Goal: Entertainment & Leisure: Consume media (video, audio)

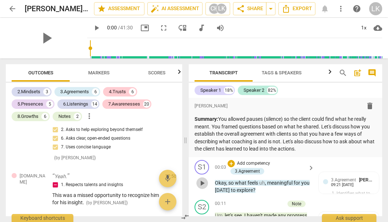
click at [201, 184] on span "play_arrow" at bounding box center [202, 183] width 9 height 9
click at [204, 181] on span "pause" at bounding box center [202, 183] width 9 height 9
click at [204, 181] on span "play_arrow" at bounding box center [202, 183] width 9 height 9
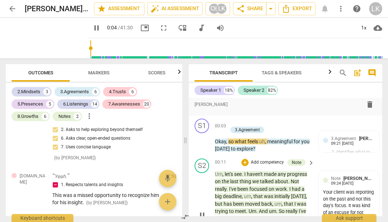
scroll to position [39, 0]
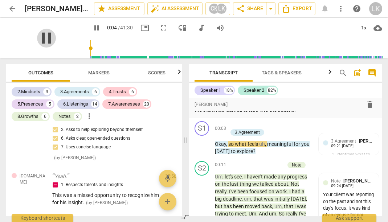
click at [47, 35] on span "pause" at bounding box center [46, 38] width 19 height 19
click at [47, 35] on span "play_arrow" at bounding box center [46, 38] width 19 height 19
click at [160, 26] on span "fullscreen" at bounding box center [163, 28] width 9 height 9
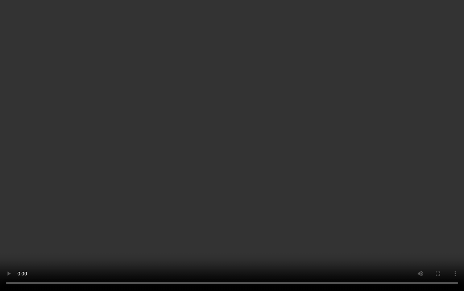
click at [201, 119] on video at bounding box center [232, 145] width 464 height 291
click at [216, 222] on video at bounding box center [232, 144] width 464 height 289
click at [229, 222] on video at bounding box center [232, 144] width 464 height 289
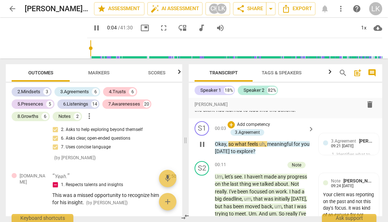
click at [205, 150] on div "play_arrow pause" at bounding box center [205, 144] width 19 height 17
click at [204, 144] on span "pause" at bounding box center [202, 144] width 9 height 9
click at [204, 144] on span "play_arrow" at bounding box center [202, 144] width 9 height 9
click at [48, 35] on span "pause" at bounding box center [46, 38] width 19 height 19
click at [43, 36] on span "play_arrow" at bounding box center [46, 38] width 19 height 19
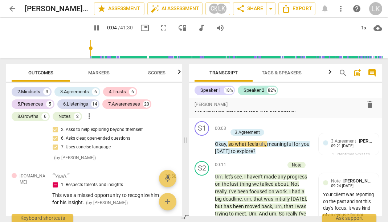
type input "4"
click at [10, 9] on span "arrow_back" at bounding box center [12, 8] width 9 height 9
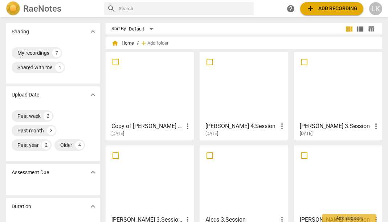
click at [233, 88] on div at bounding box center [243, 86] width 83 height 64
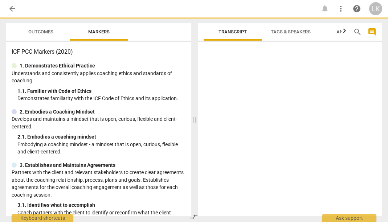
click at [233, 88] on div at bounding box center [290, 131] width 185 height 172
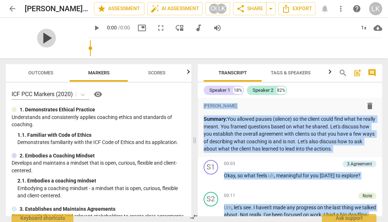
click at [51, 39] on span "play_arrow" at bounding box center [46, 38] width 19 height 19
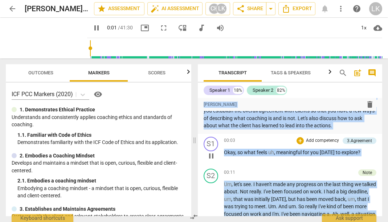
scroll to position [27, 0]
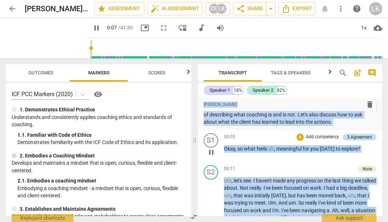
click at [358, 140] on div "3.Agreement" at bounding box center [359, 137] width 25 height 7
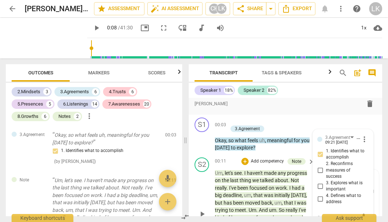
scroll to position [42, 0]
click at [202, 140] on span "play_arrow" at bounding box center [202, 141] width 9 height 9
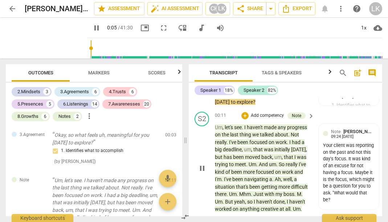
scroll to position [87, 0]
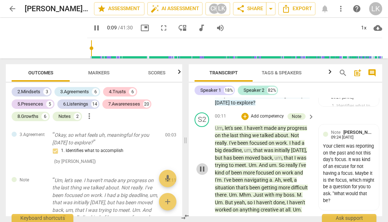
click at [201, 165] on span "pause" at bounding box center [202, 169] width 9 height 9
click at [201, 165] on span "play_arrow" at bounding box center [202, 169] width 9 height 9
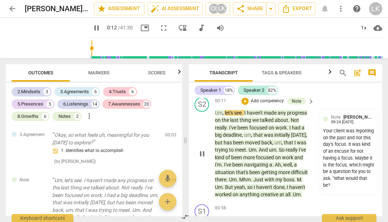
scroll to position [102, 0]
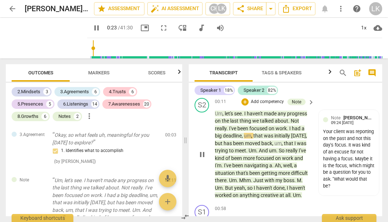
click at [219, 170] on span "situation" at bounding box center [225, 173] width 21 height 6
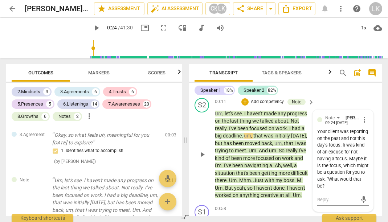
click at [198, 150] on span "play_arrow" at bounding box center [202, 154] width 9 height 9
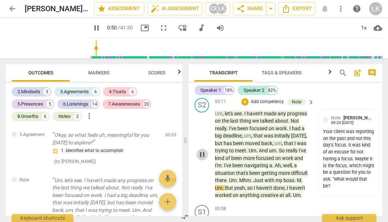
click at [197, 153] on span "pause" at bounding box center [202, 154] width 12 height 9
click at [197, 153] on span "play_arrow" at bounding box center [202, 154] width 12 height 9
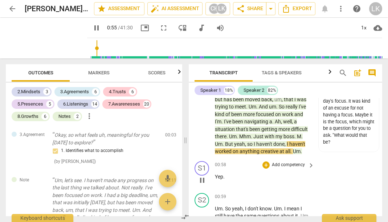
scroll to position [147, 0]
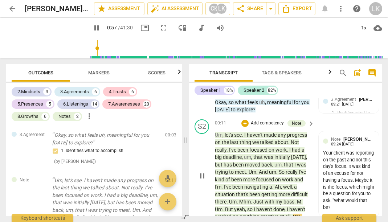
click at [202, 172] on span "pause" at bounding box center [202, 176] width 9 height 9
type input "58"
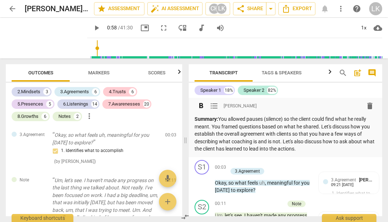
scroll to position [0, 0]
drag, startPoint x: 220, startPoint y: 118, endPoint x: 340, endPoint y: 146, distance: 123.6
click at [340, 147] on p "Summary: You allowed pauses (silence) so the client could find what he really m…" at bounding box center [285, 133] width 182 height 37
copy p "You allowed pauses (silence) so the client could find what he really meant. You…"
click at [203, 105] on span "format_bold" at bounding box center [201, 106] width 9 height 9
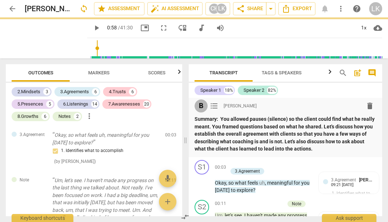
click at [202, 105] on span "format_bold" at bounding box center [201, 106] width 9 height 9
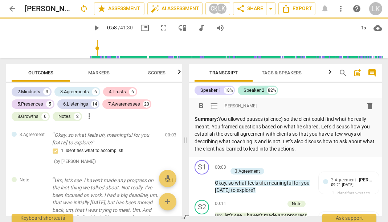
click at [215, 104] on span "format_list_bulleted" at bounding box center [214, 106] width 9 height 9
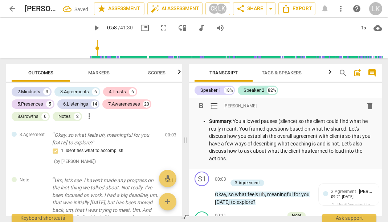
click at [212, 105] on span "format_list_bulleted" at bounding box center [214, 106] width 9 height 9
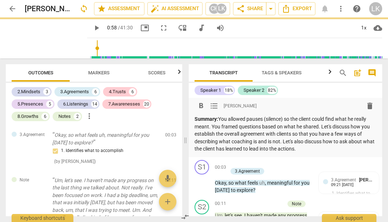
click at [303, 107] on div "format_bold format_list_bulleted [PERSON_NAME] delete" at bounding box center [285, 105] width 182 height 13
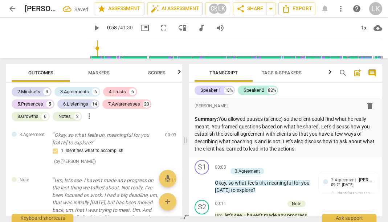
click at [358, 71] on span "post_add" at bounding box center [357, 73] width 9 height 9
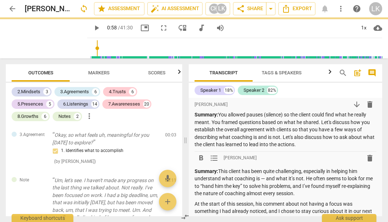
scroll to position [5, 0]
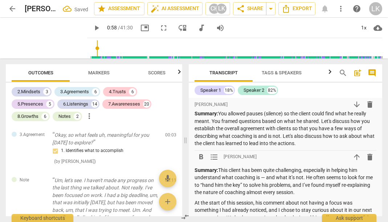
click at [266, 176] on p "Summary: This client has been quite challenging, especially in helping him unde…" at bounding box center [285, 182] width 182 height 30
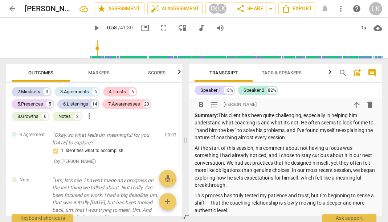
scroll to position [67, 0]
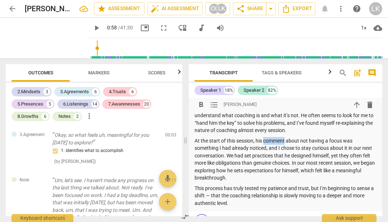
drag, startPoint x: 286, startPoint y: 139, endPoint x: 264, endPoint y: 138, distance: 21.8
click at [264, 138] on p "At the start of this session, his comment about not having a focus was somethin…" at bounding box center [285, 159] width 182 height 45
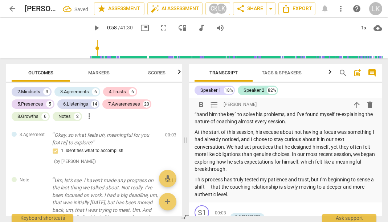
scroll to position [77, 0]
drag, startPoint x: 296, startPoint y: 137, endPoint x: 279, endPoint y: 137, distance: 17.4
click at [279, 137] on p "At the start of this session, his excuse about not having a focus was something…" at bounding box center [285, 150] width 182 height 45
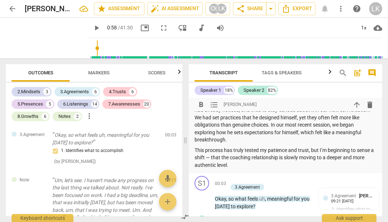
scroll to position [107, 0]
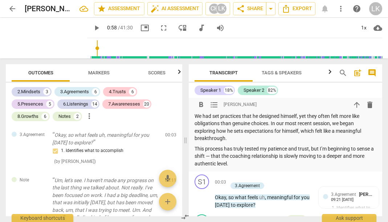
click at [216, 153] on p "This process has truly tested my patience and trust, but I’m beginning to sense…" at bounding box center [285, 156] width 182 height 22
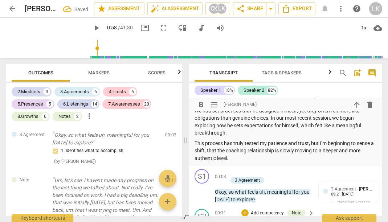
scroll to position [161, 0]
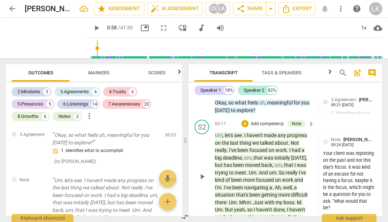
click at [202, 172] on span "play_arrow" at bounding box center [202, 176] width 9 height 9
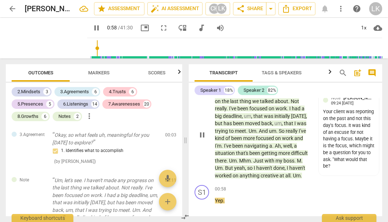
scroll to position [244, 0]
click at [270, 157] on span "with" at bounding box center [269, 160] width 11 height 6
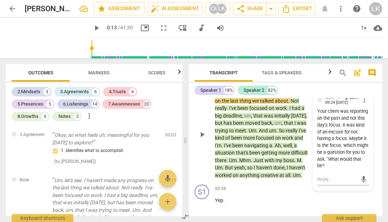
click at [202, 130] on span "play_arrow" at bounding box center [202, 134] width 9 height 9
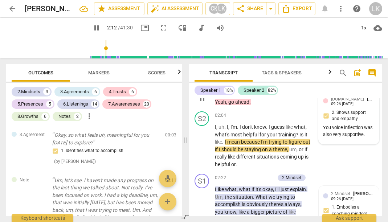
scroll to position [695, 0]
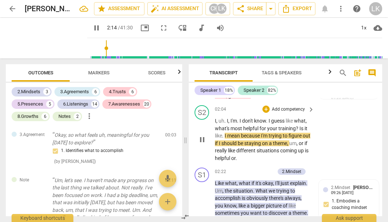
click at [203, 134] on button "pause" at bounding box center [202, 140] width 12 height 12
click at [203, 134] on button "play_arrow" at bounding box center [202, 140] width 12 height 12
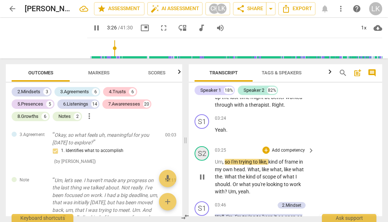
scroll to position [955, 0]
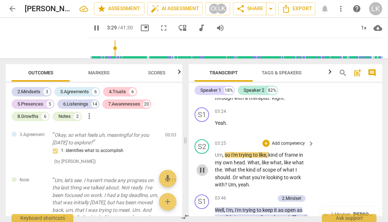
click at [200, 166] on span "pause" at bounding box center [202, 170] width 9 height 9
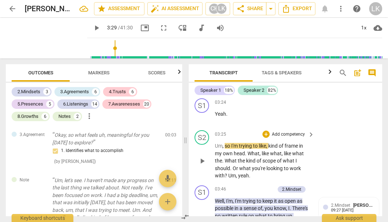
scroll to position [966, 0]
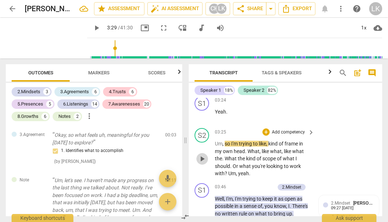
click at [204, 155] on span "play_arrow" at bounding box center [202, 159] width 9 height 9
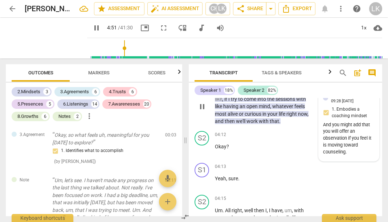
scroll to position [1474, 0]
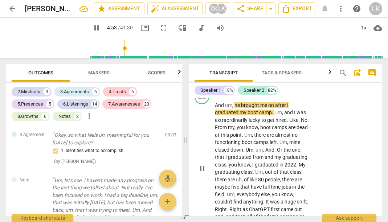
click at [201, 164] on span "pause" at bounding box center [202, 168] width 9 height 9
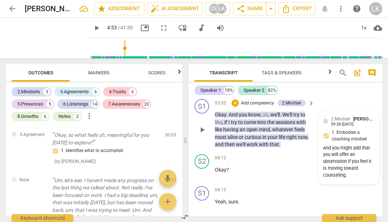
scroll to position [1122, 0]
click at [350, 122] on div "09:28 [DATE]" at bounding box center [342, 124] width 22 height 5
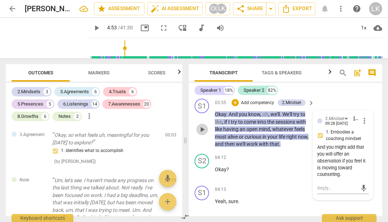
click at [198, 130] on span "play_arrow" at bounding box center [202, 129] width 9 height 9
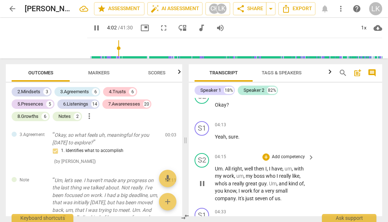
scroll to position [1209, 0]
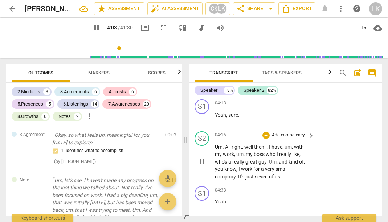
click at [197, 159] on span "pause" at bounding box center [202, 161] width 12 height 9
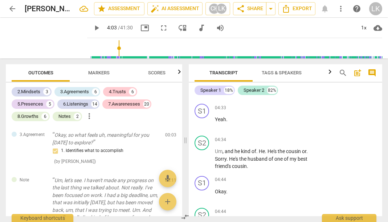
scroll to position [1295, 0]
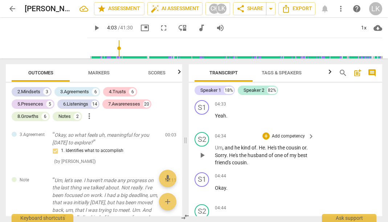
click at [200, 147] on div "play_arrow pause" at bounding box center [205, 156] width 19 height 18
click at [202, 153] on span "play_arrow" at bounding box center [202, 155] width 9 height 9
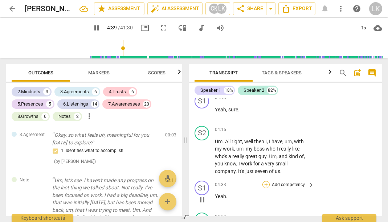
scroll to position [1211, 0]
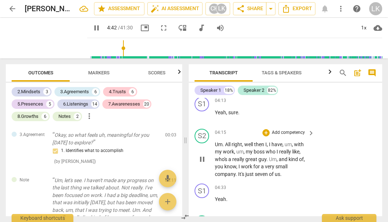
click at [200, 155] on span "pause" at bounding box center [202, 159] width 9 height 9
click at [200, 155] on span "play_arrow" at bounding box center [202, 159] width 9 height 9
click at [233, 141] on span "right" at bounding box center [236, 144] width 11 height 6
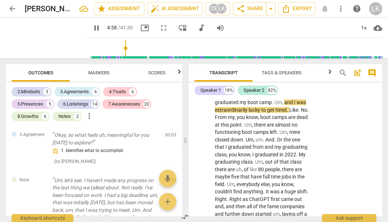
scroll to position [1483, 0]
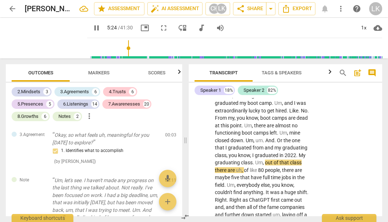
click at [200, 155] on span "pause" at bounding box center [202, 159] width 9 height 9
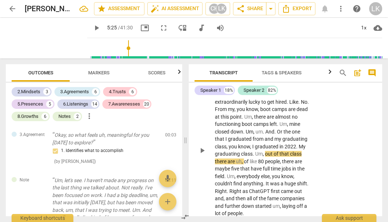
scroll to position [1493, 0]
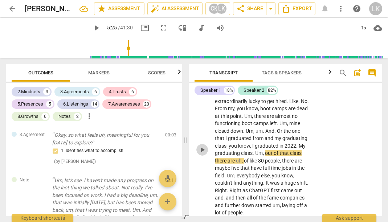
click at [206, 145] on span "play_arrow" at bounding box center [202, 149] width 9 height 9
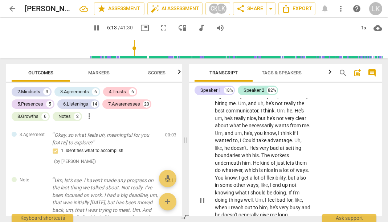
scroll to position [1803, 0]
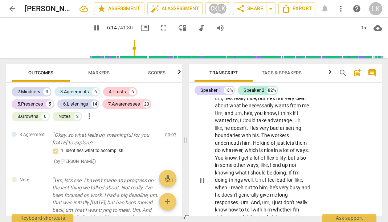
click at [203, 176] on span "pause" at bounding box center [202, 180] width 9 height 9
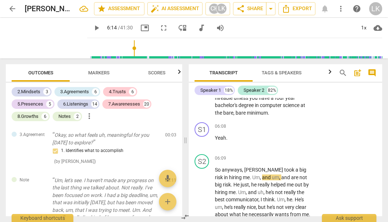
scroll to position [1694, 0]
click at [92, 25] on span "play_arrow" at bounding box center [96, 28] width 9 height 9
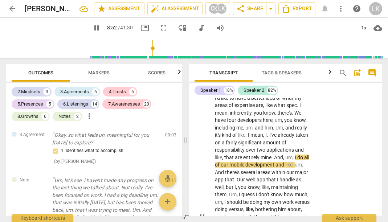
scroll to position [2066, 0]
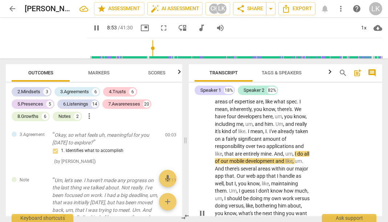
click at [204, 209] on span "pause" at bounding box center [202, 213] width 9 height 9
click at [204, 209] on span "play_arrow" at bounding box center [202, 213] width 9 height 9
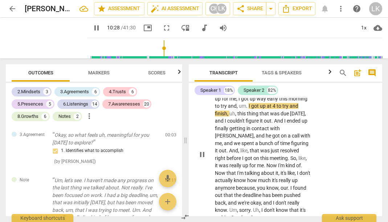
scroll to position [2362, 0]
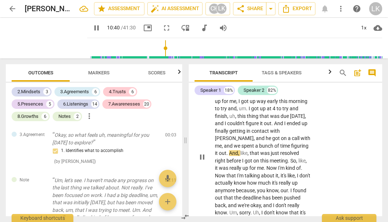
click at [195, 138] on div "S2 play_arrow pause" at bounding box center [204, 151] width 20 height 146
click at [199, 153] on span "pause" at bounding box center [202, 157] width 9 height 9
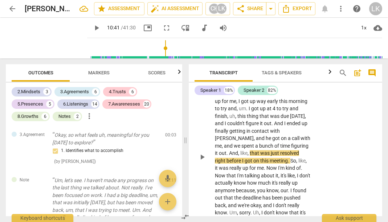
click at [207, 136] on div "play_arrow pause" at bounding box center [205, 157] width 19 height 129
click at [199, 153] on span "play_arrow" at bounding box center [202, 157] width 9 height 9
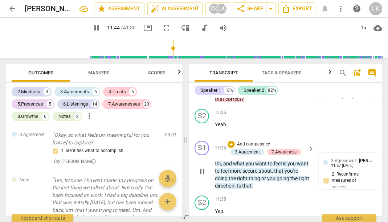
scroll to position [2561, 0]
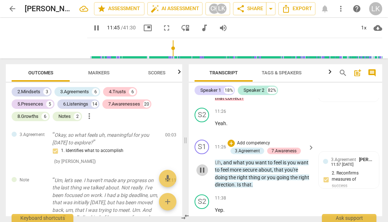
click at [201, 166] on span "pause" at bounding box center [202, 170] width 9 height 9
click at [201, 166] on span "play_arrow" at bounding box center [202, 170] width 9 height 9
click at [203, 166] on span "pause" at bounding box center [202, 170] width 9 height 9
click at [202, 166] on span "play_arrow" at bounding box center [202, 170] width 9 height 9
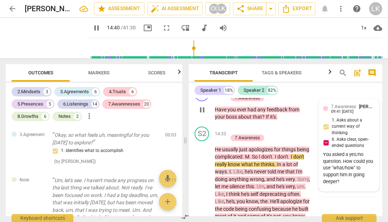
scroll to position [3298, 0]
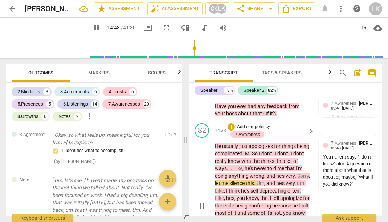
click at [221, 180] on span "let" at bounding box center [218, 183] width 7 height 6
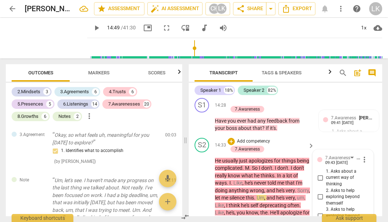
scroll to position [3287, 0]
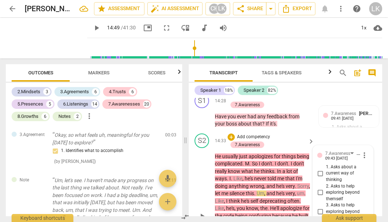
click at [307, 137] on span "keyboard_arrow_right" at bounding box center [311, 141] width 9 height 9
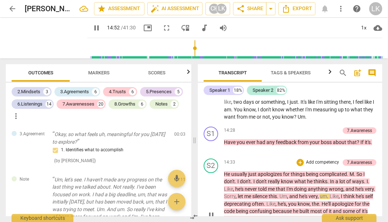
scroll to position [2502, 0]
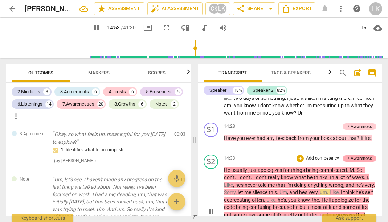
click at [367, 155] on div "7.Awareness" at bounding box center [359, 158] width 25 height 7
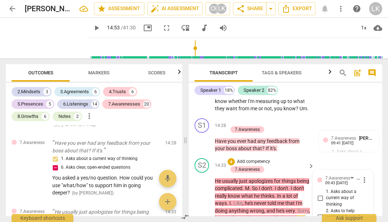
scroll to position [3332, 0]
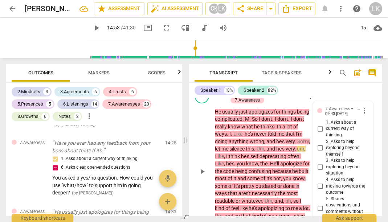
click at [200, 167] on span "play_arrow" at bounding box center [202, 171] width 9 height 9
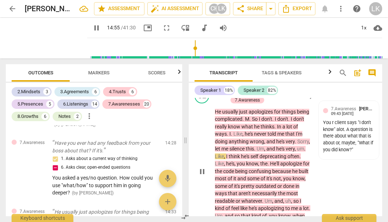
click at [201, 167] on span "pause" at bounding box center [202, 171] width 9 height 9
click at [201, 167] on span "play_arrow" at bounding box center [202, 171] width 9 height 9
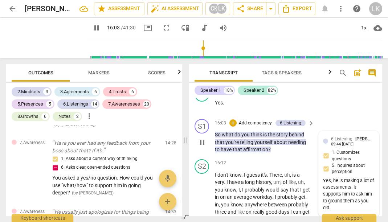
scroll to position [3586, 0]
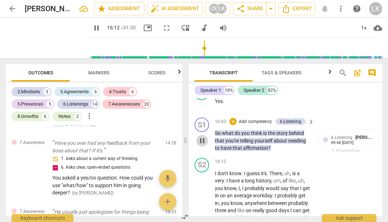
click at [199, 136] on span "pause" at bounding box center [202, 140] width 9 height 9
click at [202, 135] on button "play_arrow" at bounding box center [202, 141] width 12 height 12
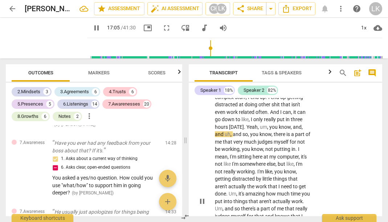
scroll to position [3753, 0]
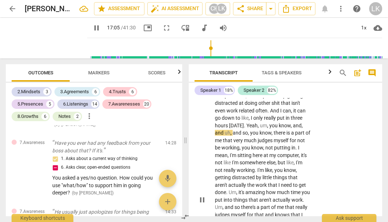
click at [204, 196] on span "pause" at bounding box center [202, 200] width 9 height 9
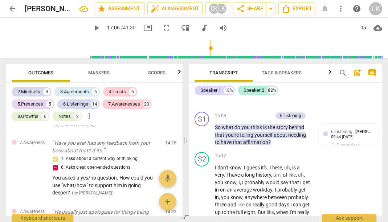
scroll to position [3593, 0]
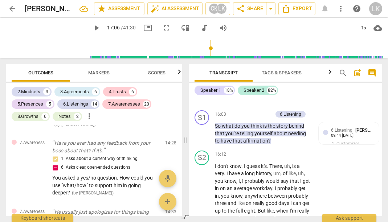
click at [92, 28] on span "play_arrow" at bounding box center [96, 28] width 9 height 9
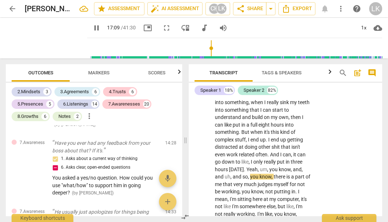
scroll to position [3711, 0]
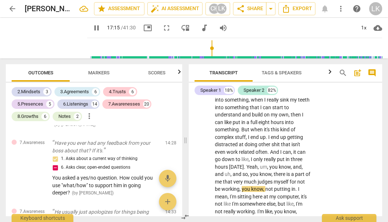
click at [92, 28] on span "pause" at bounding box center [96, 28] width 9 height 9
click at [92, 28] on span "play_arrow" at bounding box center [96, 28] width 9 height 9
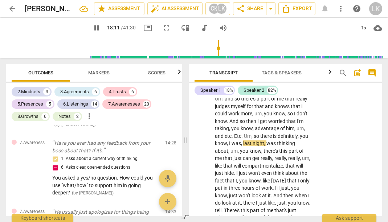
scroll to position [3859, 0]
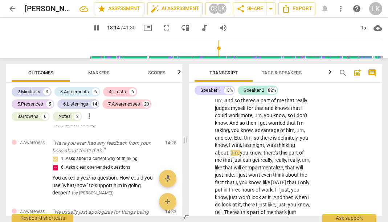
click at [264, 116] on p "I don't know . I guess it's . There , uh , is a very . I have a long history , …" at bounding box center [263, 93] width 96 height 394
click at [296, 127] on span "um" at bounding box center [299, 130] width 7 height 6
click at [92, 26] on span "pause" at bounding box center [96, 28] width 9 height 9
click at [92, 27] on span "play_arrow" at bounding box center [96, 28] width 9 height 9
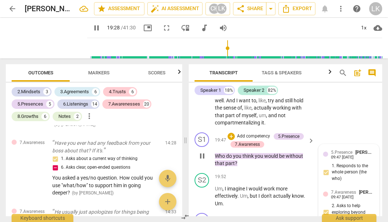
scroll to position [4211, 0]
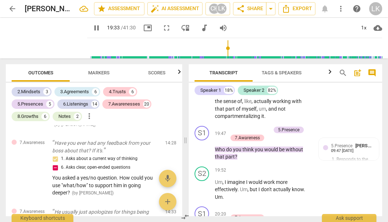
click at [92, 28] on span "pause" at bounding box center [96, 28] width 9 height 9
type input "1174"
